Goal: Task Accomplishment & Management: Manage account settings

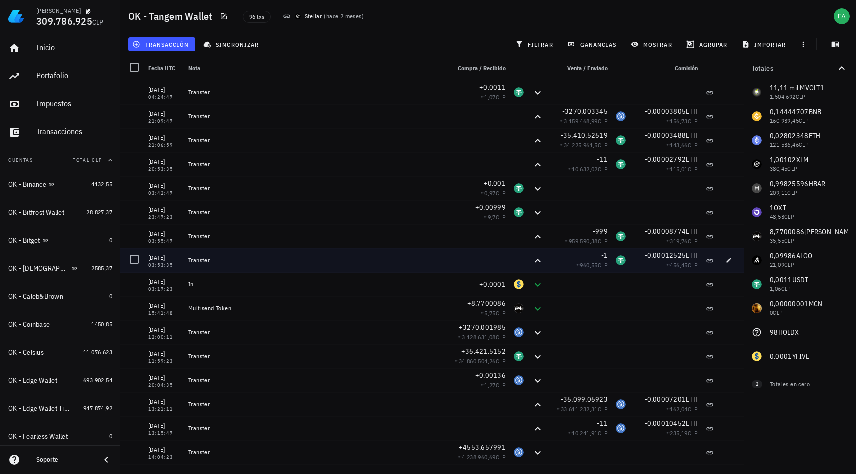
scroll to position [30, 0]
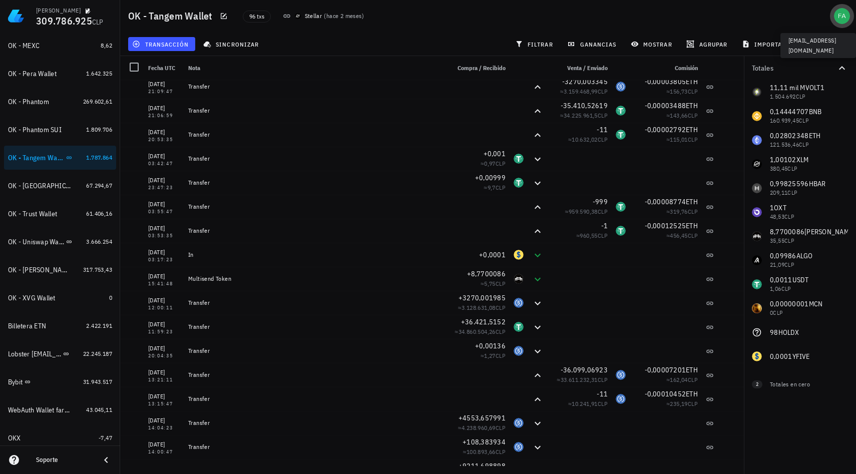
click at [840, 19] on div "avatar" at bounding box center [842, 16] width 16 height 16
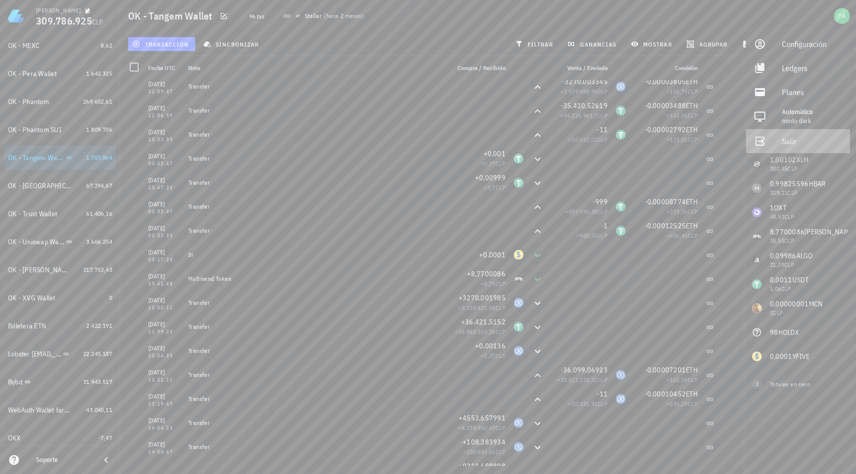
click at [780, 146] on link "Salir" at bounding box center [798, 141] width 104 height 24
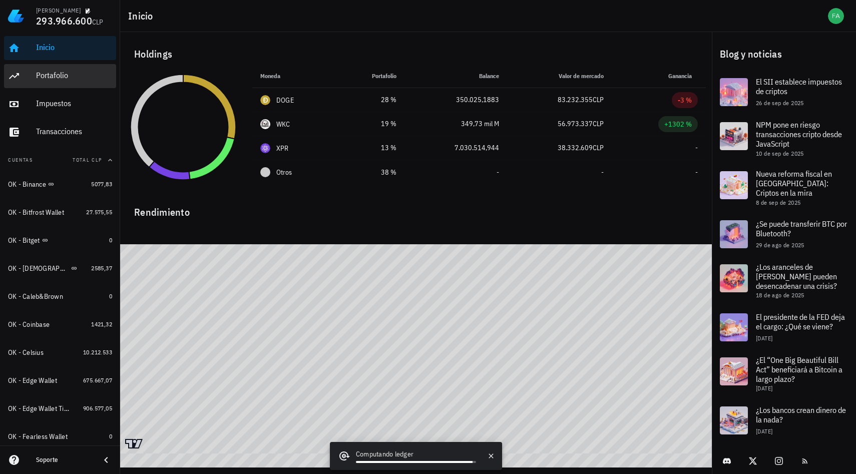
click at [45, 80] on div "Portafolio" at bounding box center [74, 76] width 76 height 10
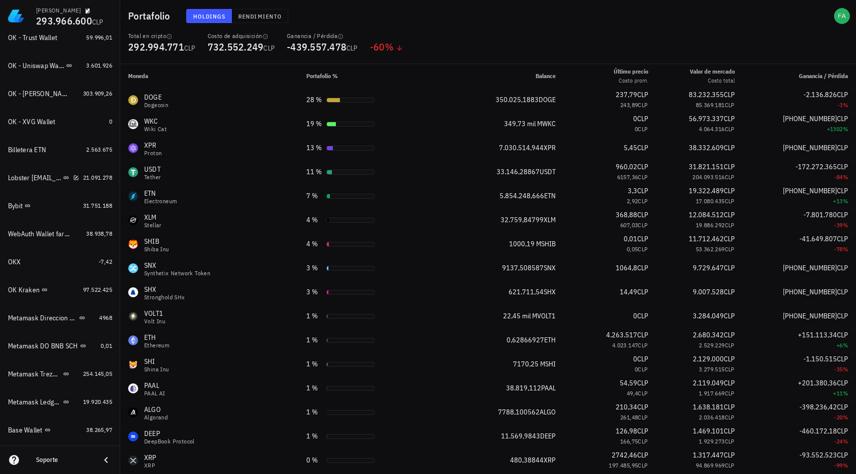
scroll to position [726, 0]
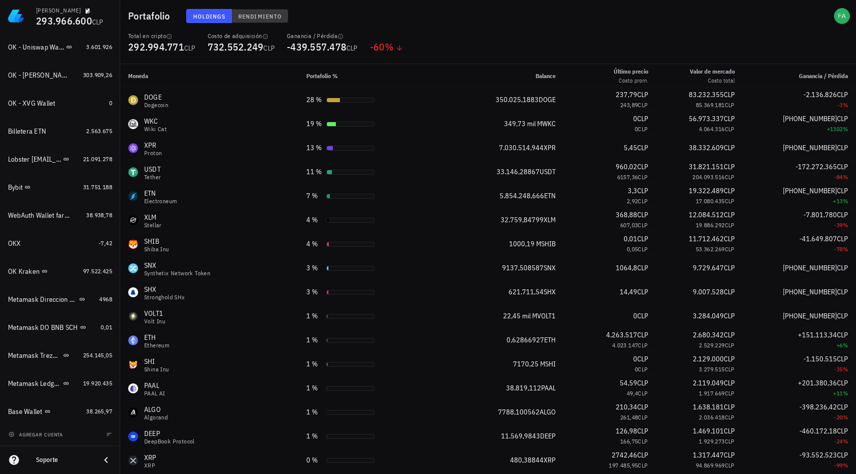
click at [272, 20] on span "Rendimiento" at bounding box center [260, 17] width 44 height 8
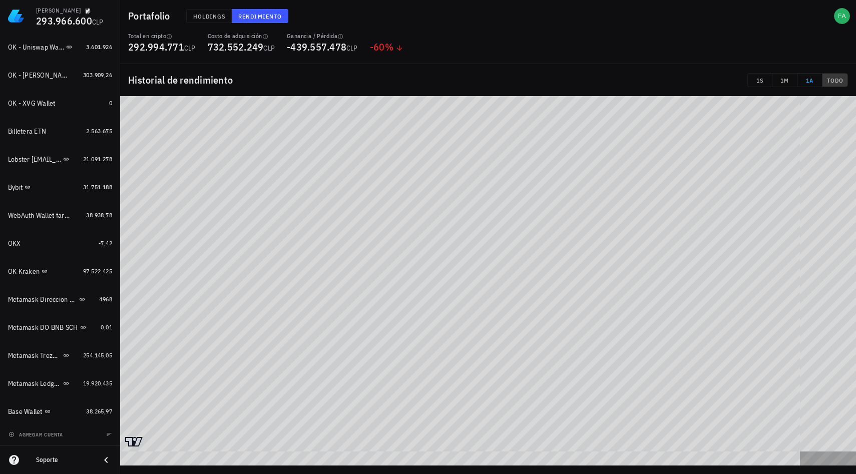
click at [837, 82] on span "TODO" at bounding box center [835, 81] width 17 height 8
click at [35, 385] on div "Metamask Ledger Cadenas Ethereum, Electroneum y Pulse" at bounding box center [34, 384] width 53 height 9
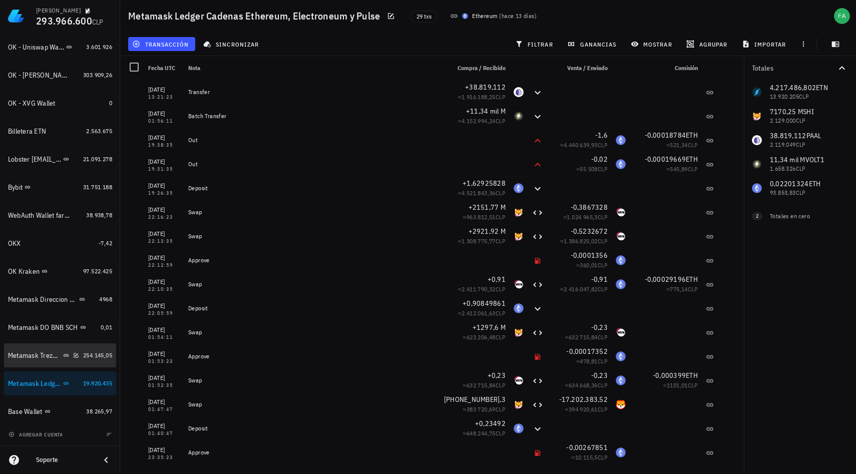
click at [37, 355] on div "Metamask Trezor BNB SCH" at bounding box center [34, 355] width 53 height 9
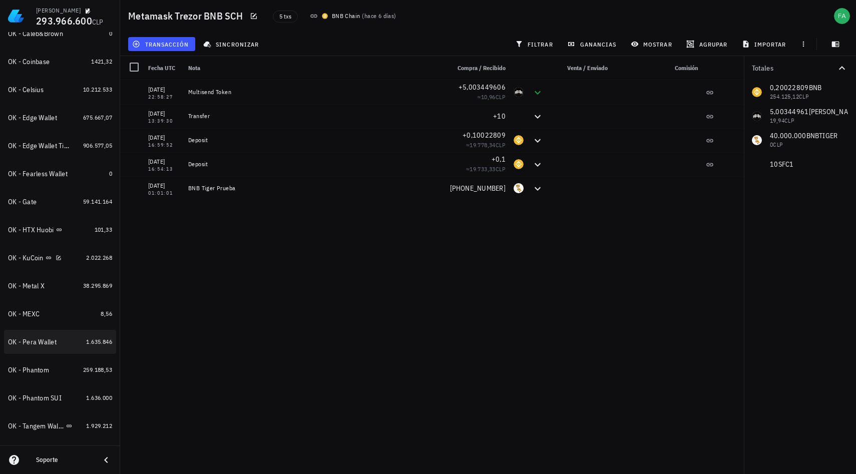
scroll to position [262, 0]
